Goal: Task Accomplishment & Management: Manage account settings

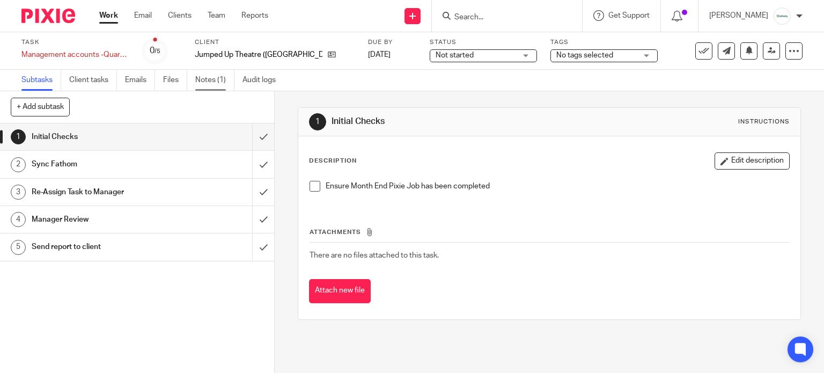
click at [221, 78] on link "Notes (1)" at bounding box center [214, 80] width 39 height 21
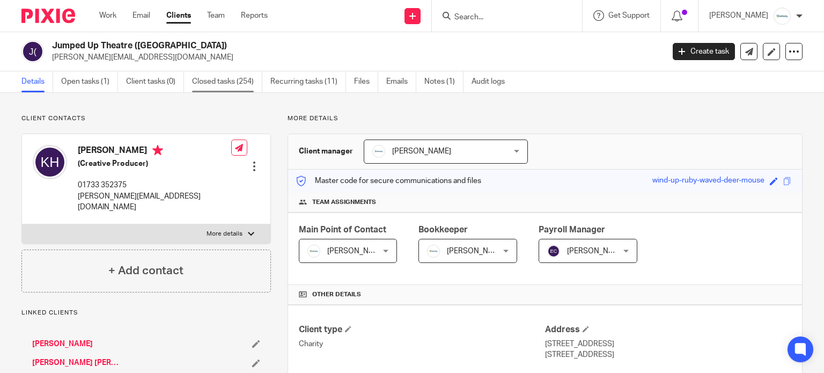
click at [215, 77] on link "Closed tasks (254)" at bounding box center [227, 81] width 70 height 21
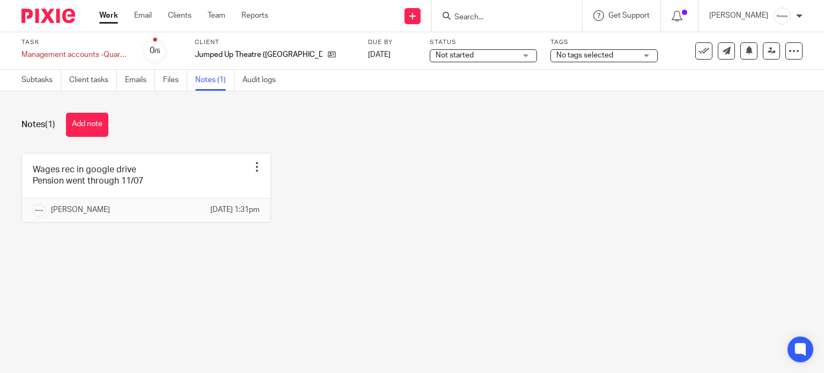
click at [94, 123] on button "Add note" at bounding box center [87, 125] width 42 height 24
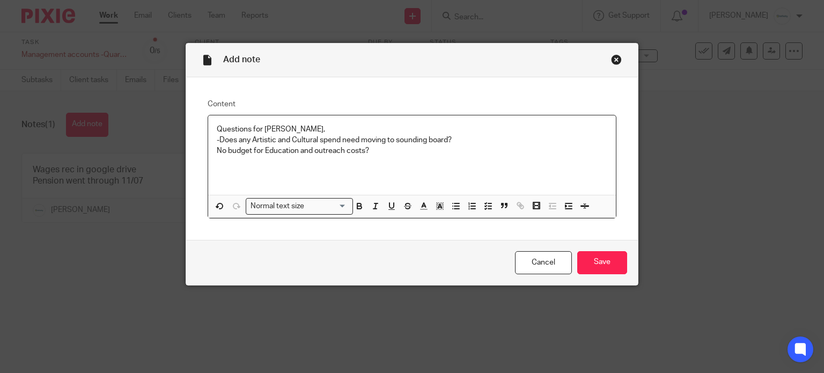
click at [383, 154] on p "No budget for Education and outreach costs?" at bounding box center [412, 150] width 391 height 11
click at [614, 257] on input "Save" at bounding box center [602, 262] width 50 height 23
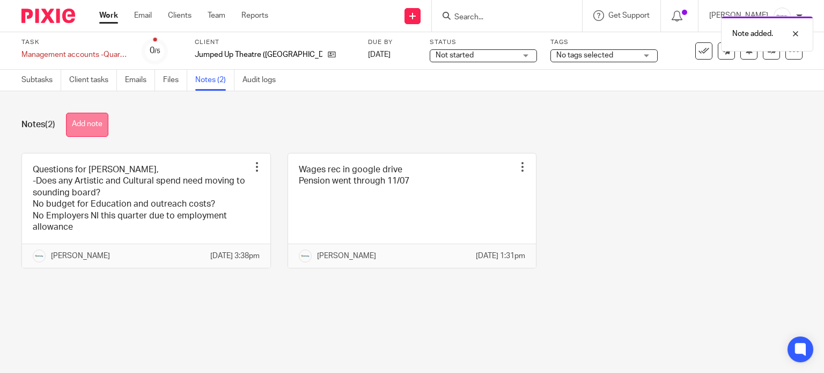
click at [90, 131] on button "Add note" at bounding box center [87, 125] width 42 height 24
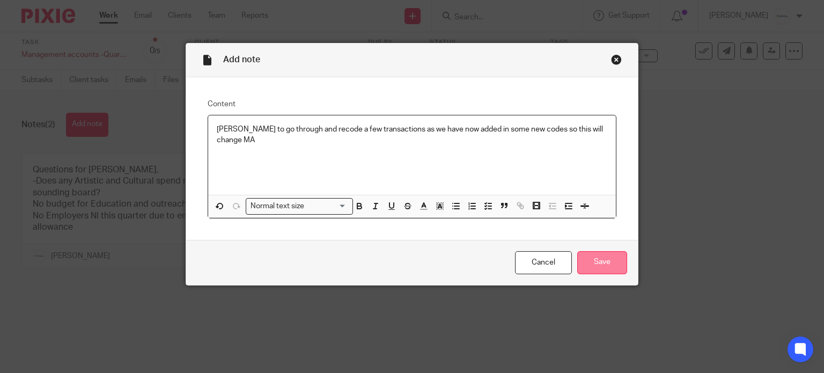
click at [594, 266] on input "Save" at bounding box center [602, 262] width 50 height 23
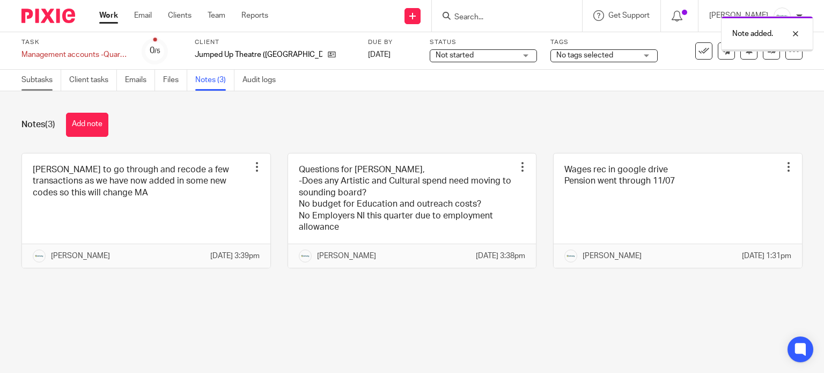
click at [42, 81] on link "Subtasks" at bounding box center [41, 80] width 40 height 21
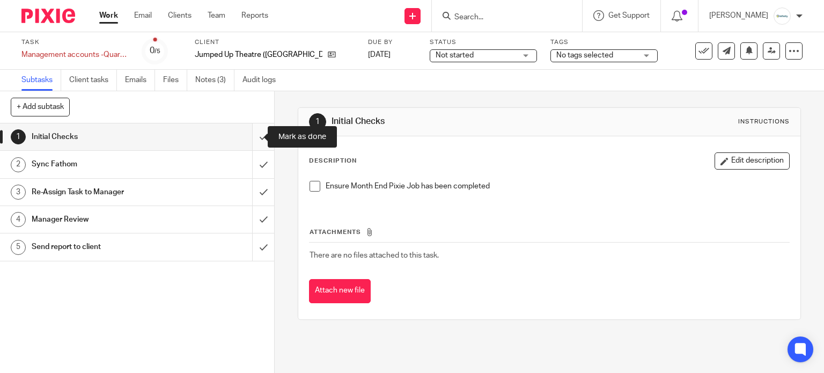
click at [253, 133] on input "submit" at bounding box center [137, 136] width 274 height 27
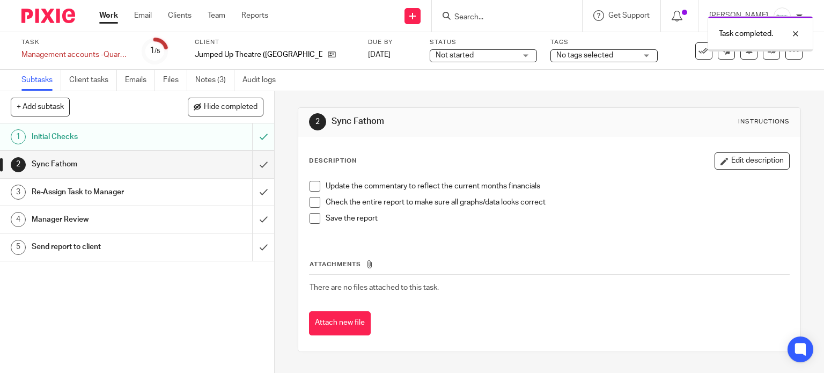
click at [251, 171] on input "submit" at bounding box center [137, 164] width 274 height 27
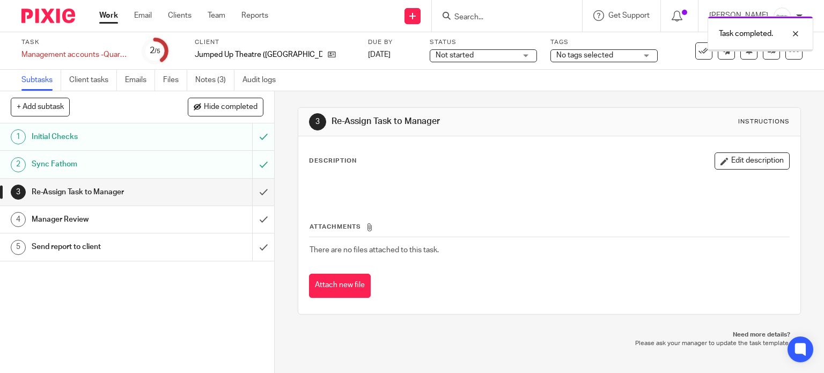
click at [246, 192] on input "submit" at bounding box center [137, 192] width 274 height 27
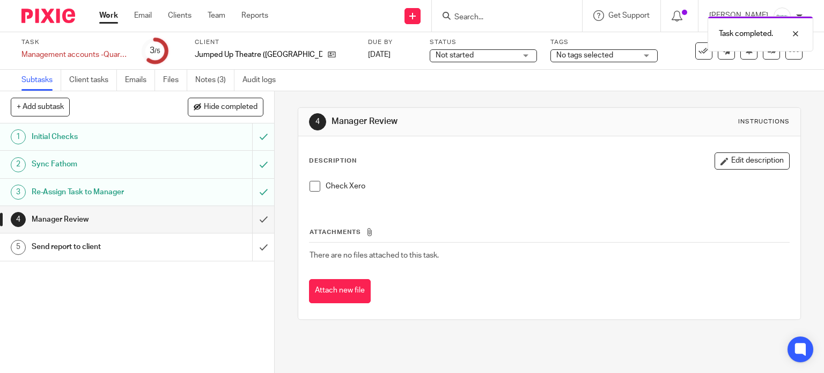
click at [445, 53] on span "Not started" at bounding box center [476, 55] width 81 height 11
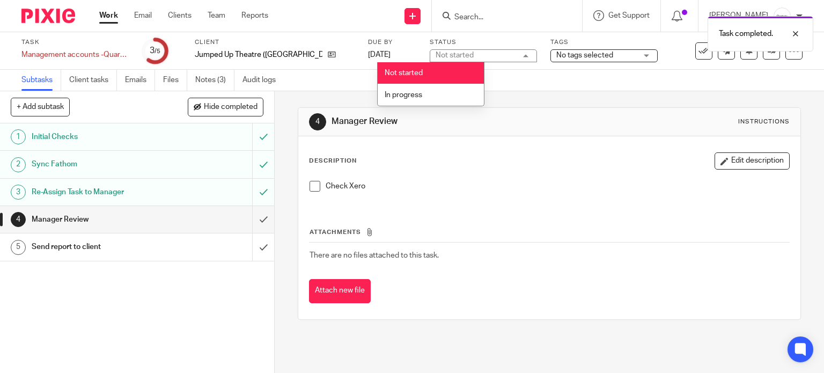
click at [439, 85] on li "In progress" at bounding box center [431, 95] width 106 height 22
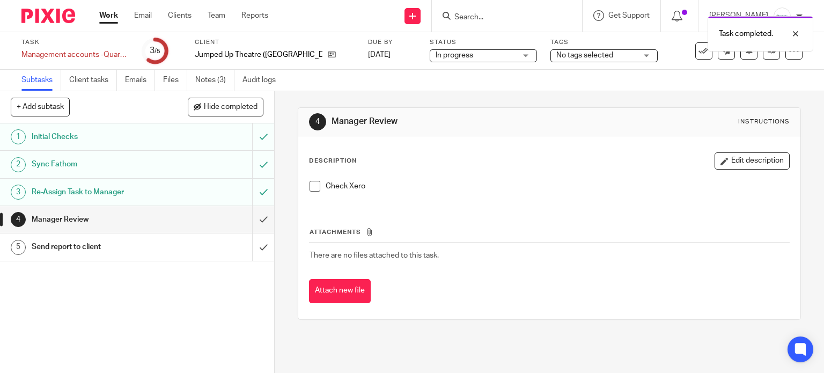
click at [572, 51] on body "Work Email Clients Team Reports Work Email Clients Team Reports Settings Send n…" at bounding box center [412, 186] width 824 height 373
click at [557, 57] on span "No tags selected" at bounding box center [585, 56] width 57 height 8
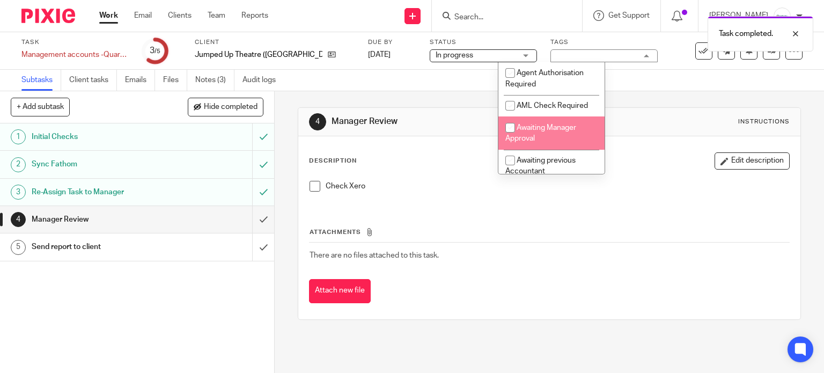
click at [562, 121] on li "Awaiting Manager Approval" at bounding box center [552, 132] width 106 height 33
checkbox input "true"
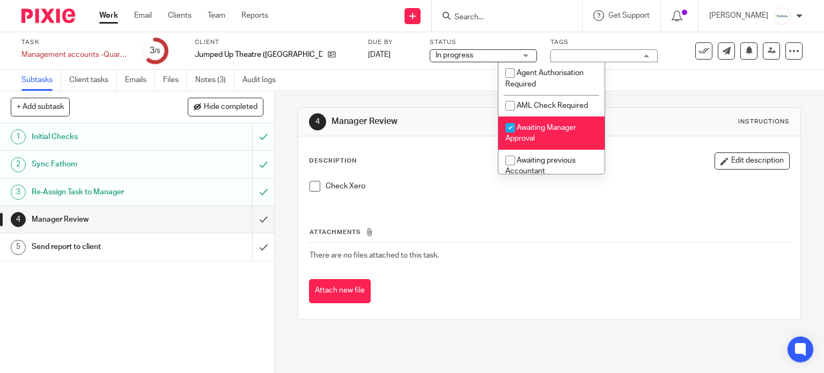
click at [638, 48] on div "Task Management accounts -Quarterly Jumped Up Theatre Save Management accounts …" at bounding box center [346, 51] width 651 height 26
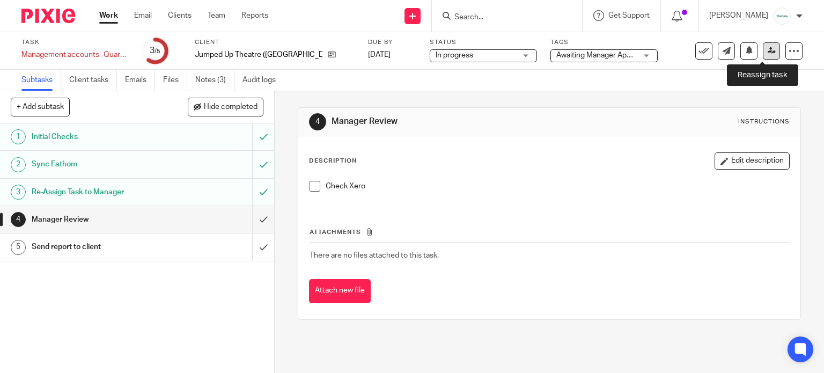
click at [763, 47] on link at bounding box center [771, 50] width 17 height 17
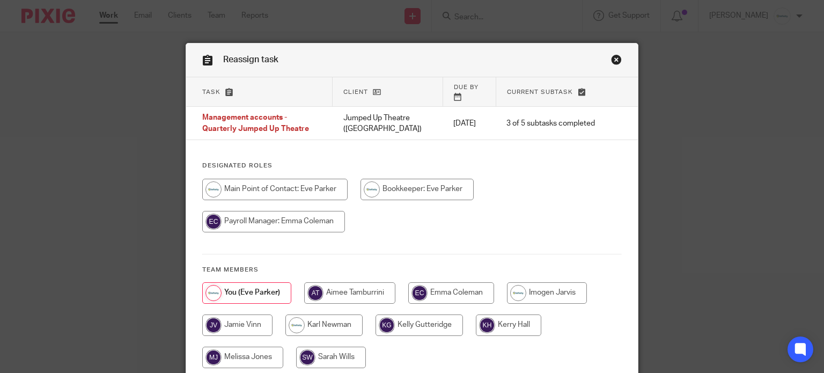
click at [330, 314] on input "radio" at bounding box center [324, 324] width 77 height 21
radio input "true"
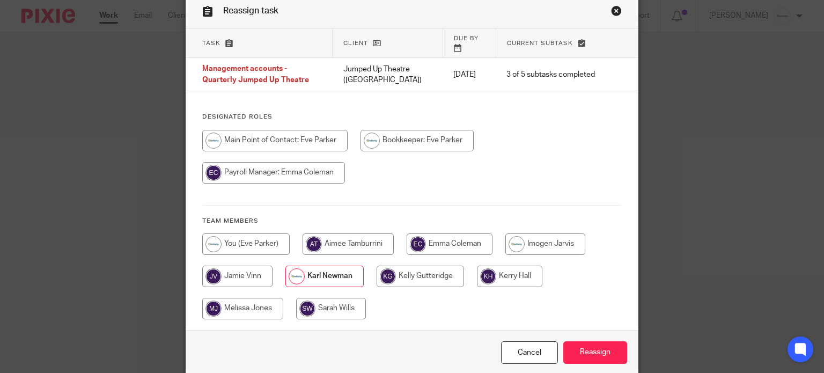
scroll to position [85, 0]
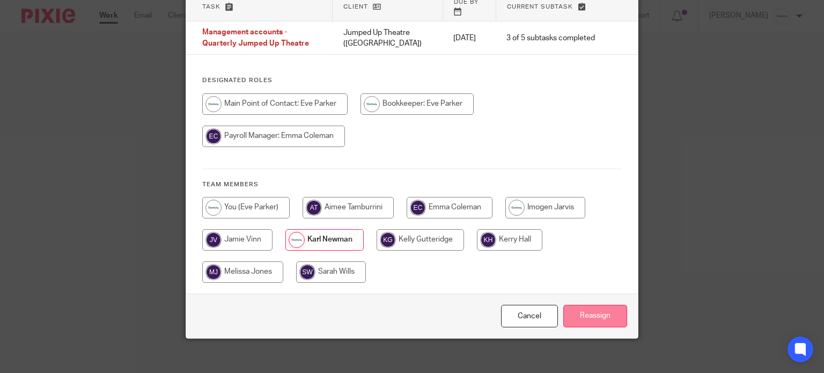
click at [592, 310] on input "Reassign" at bounding box center [596, 316] width 64 height 23
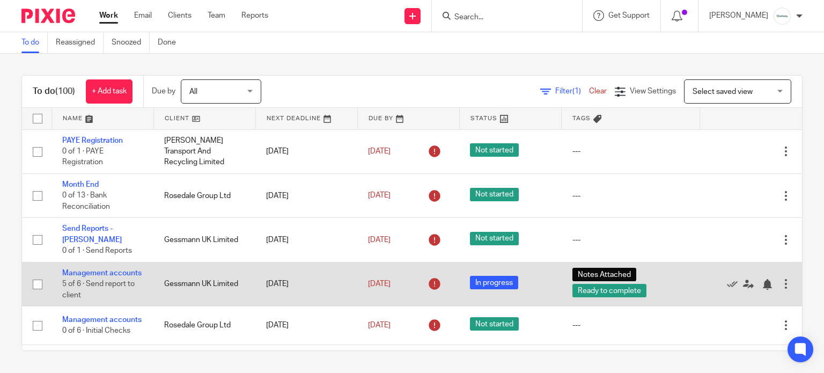
scroll to position [71, 0]
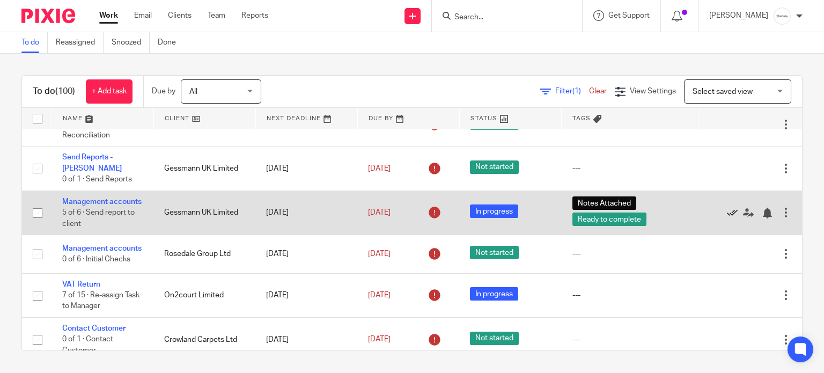
click at [727, 218] on icon at bounding box center [732, 213] width 11 height 11
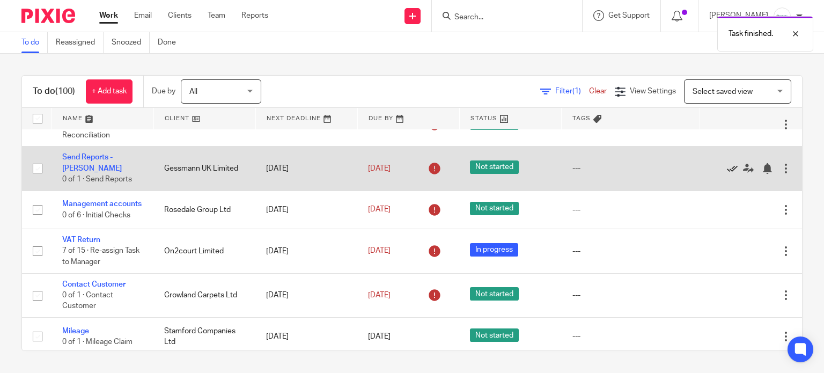
click at [727, 170] on icon at bounding box center [732, 168] width 11 height 11
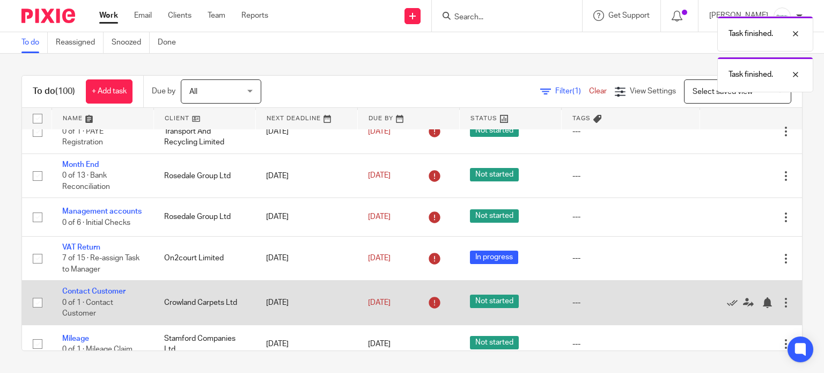
scroll to position [0, 0]
